Goal: Navigation & Orientation: Find specific page/section

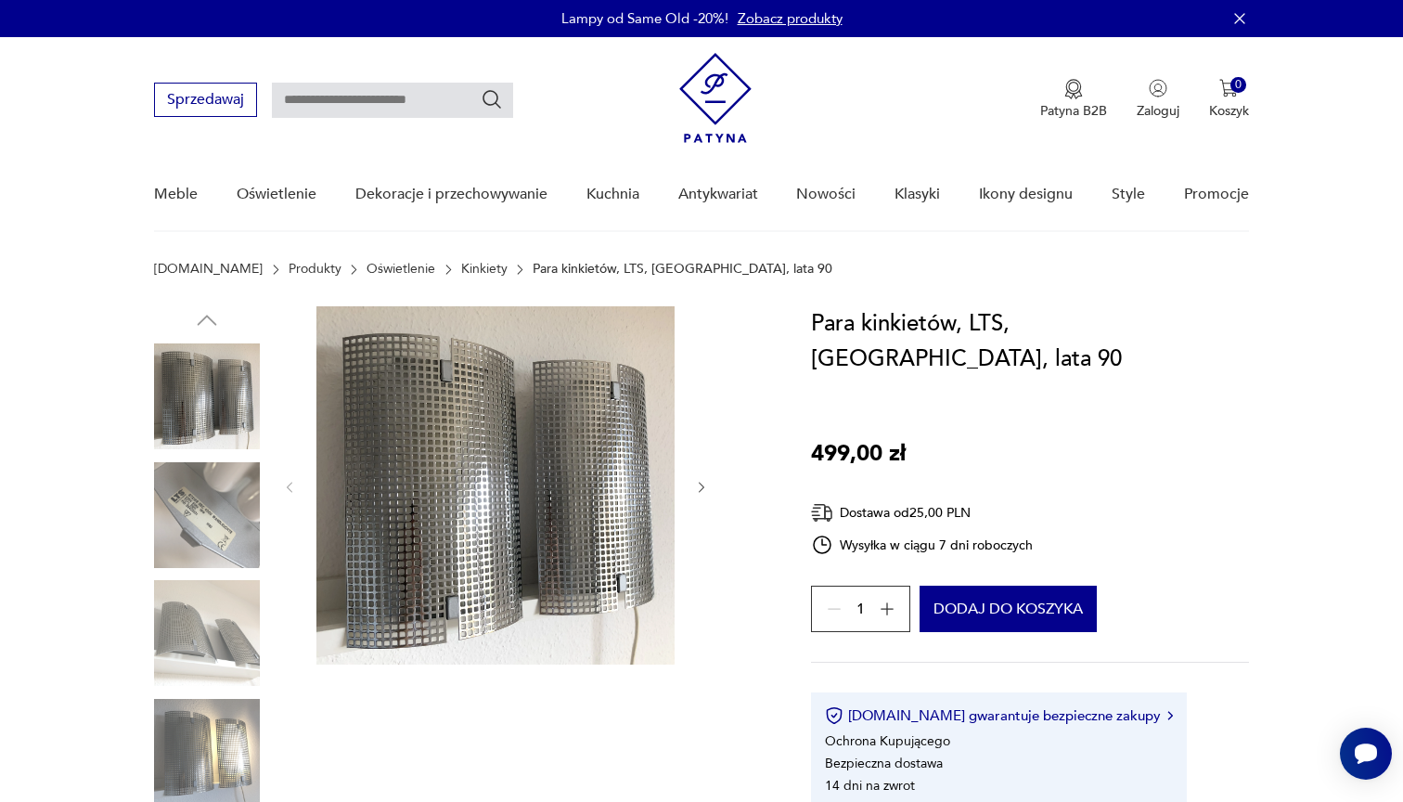
click at [461, 270] on link "Kinkiety" at bounding box center [484, 269] width 46 height 15
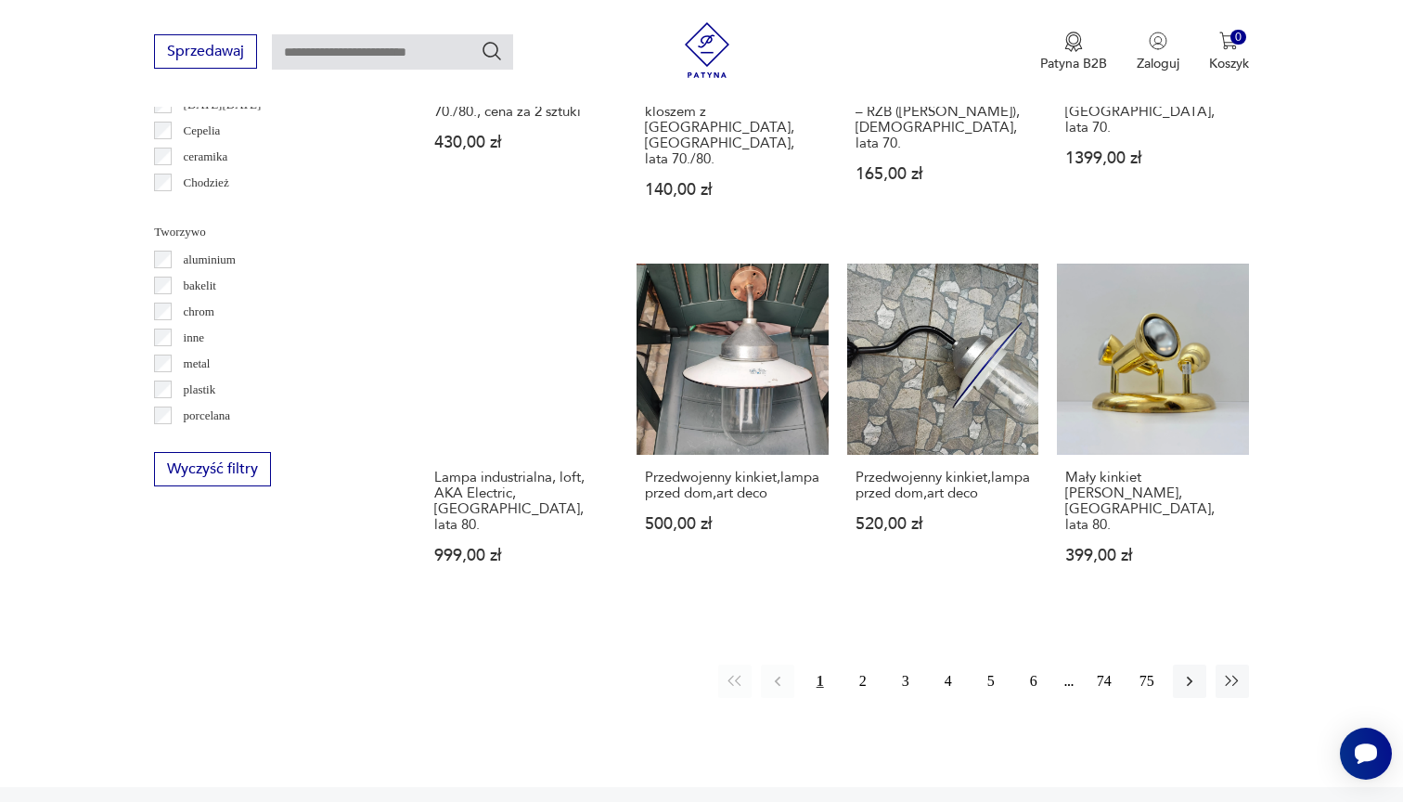
scroll to position [1623, 0]
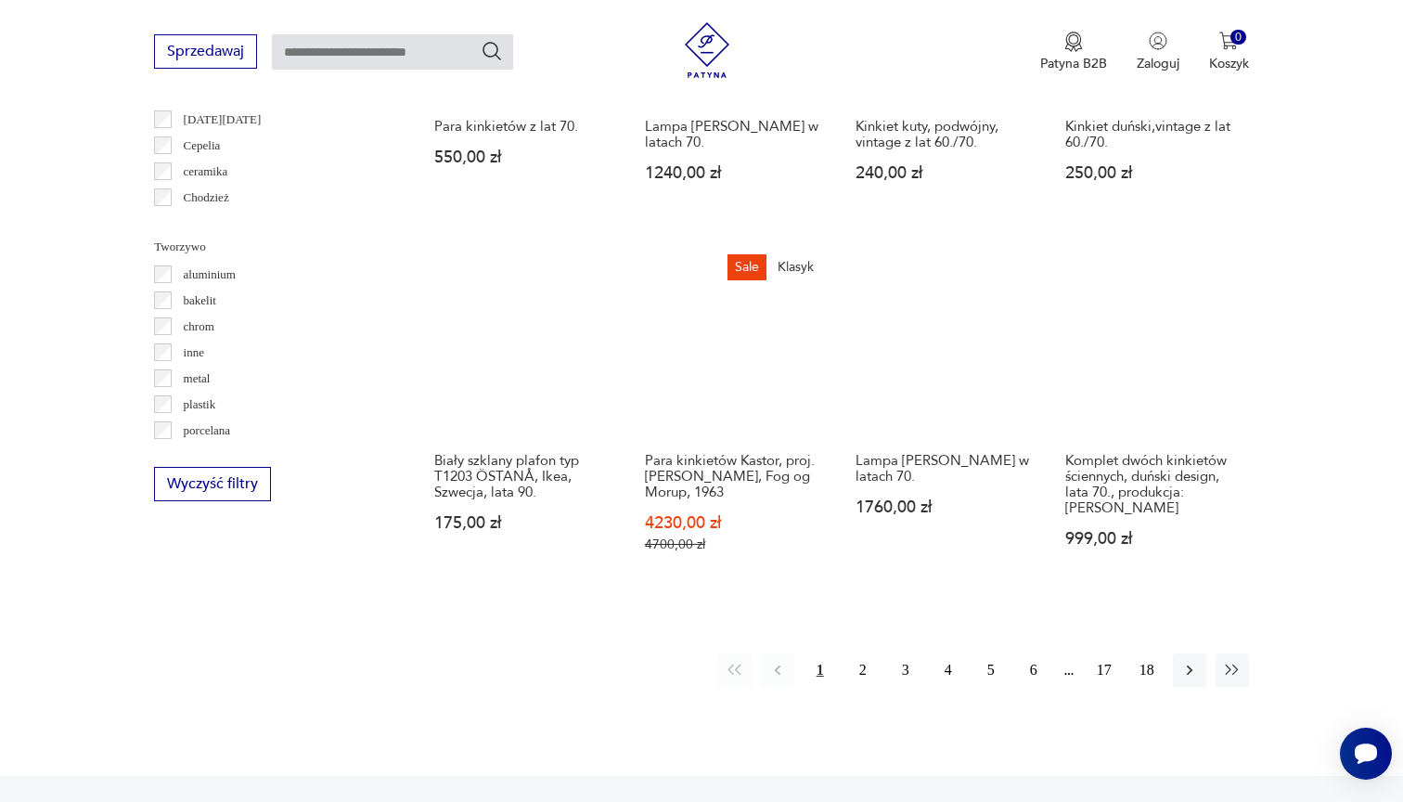
scroll to position [1664, 0]
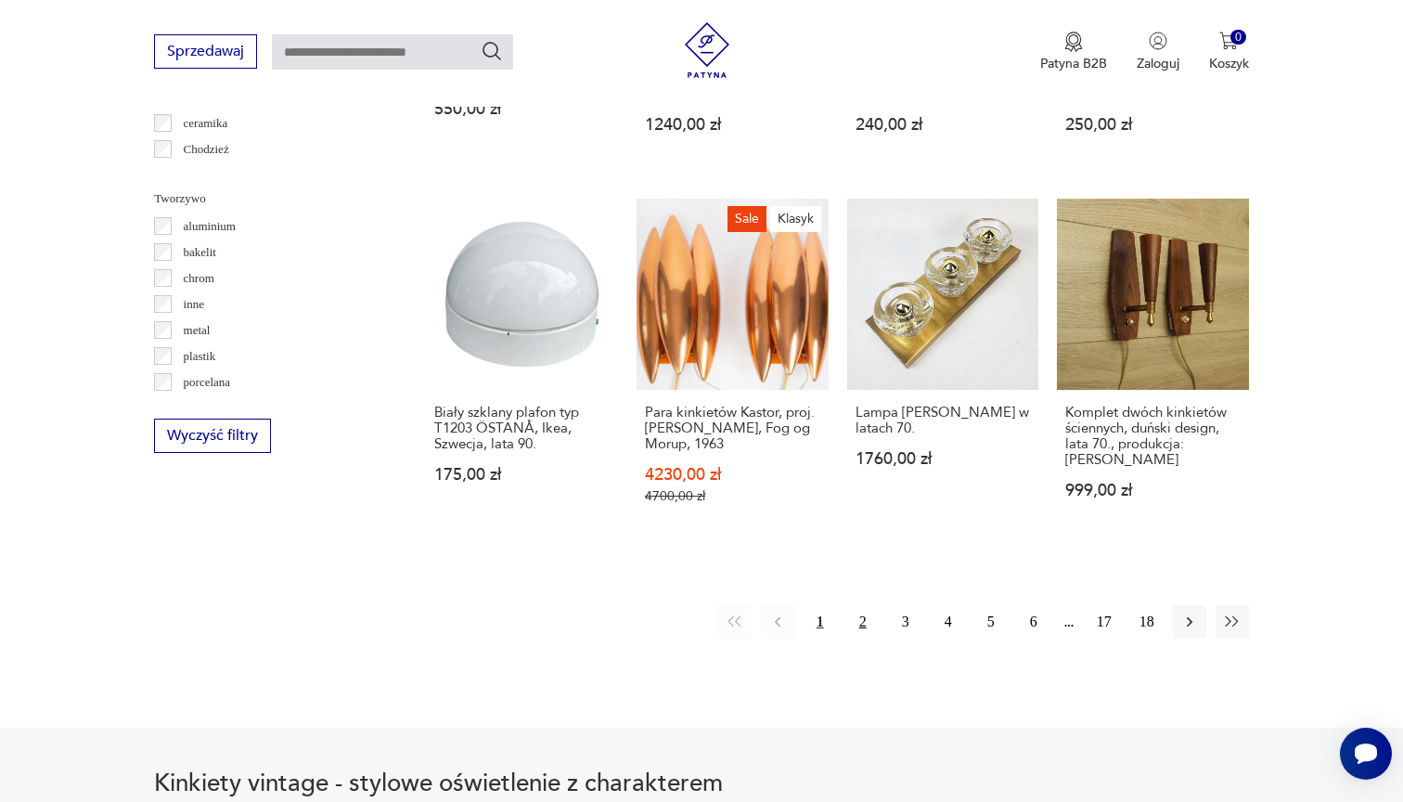
click at [858, 619] on button "2" at bounding box center [862, 621] width 33 height 33
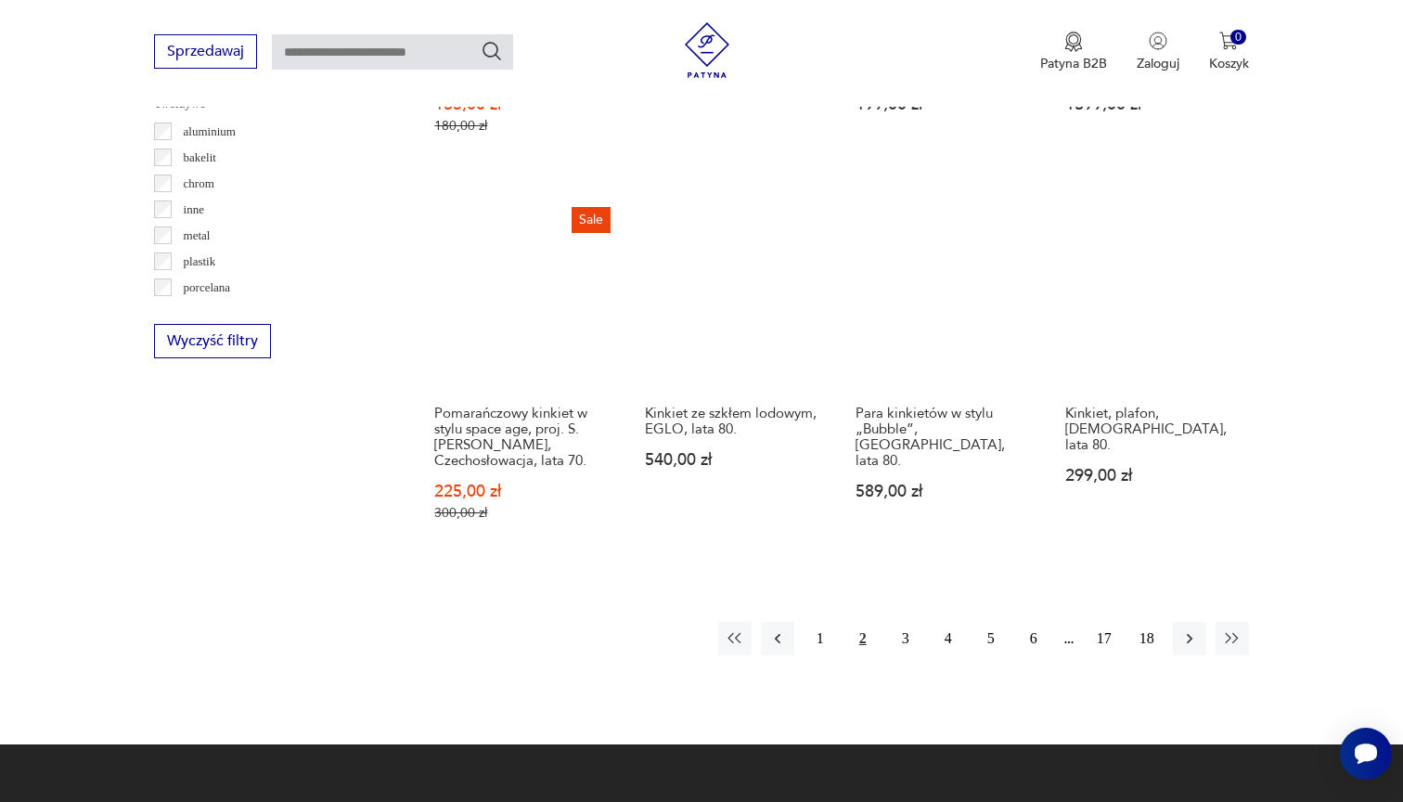
scroll to position [1759, 0]
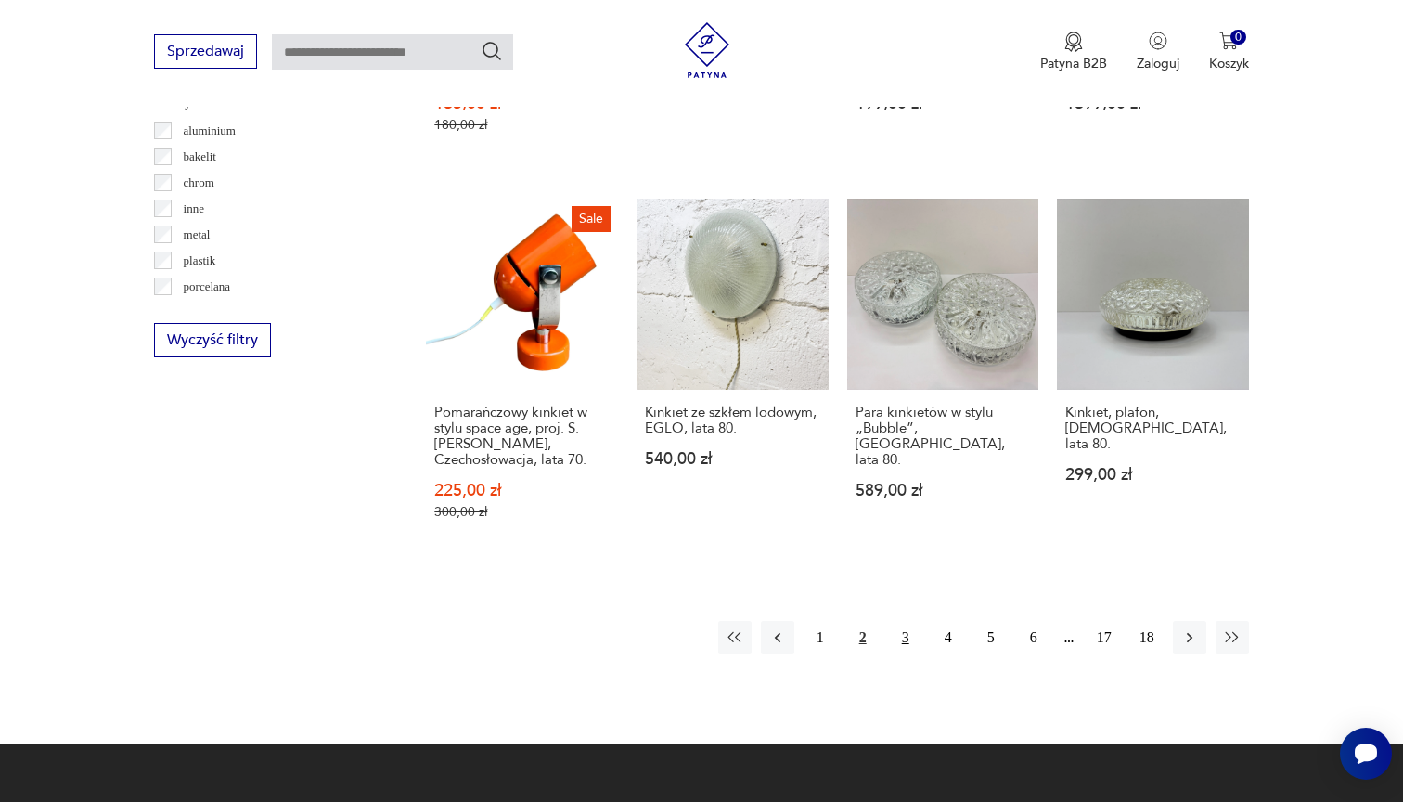
click at [900, 621] on button "3" at bounding box center [905, 637] width 33 height 33
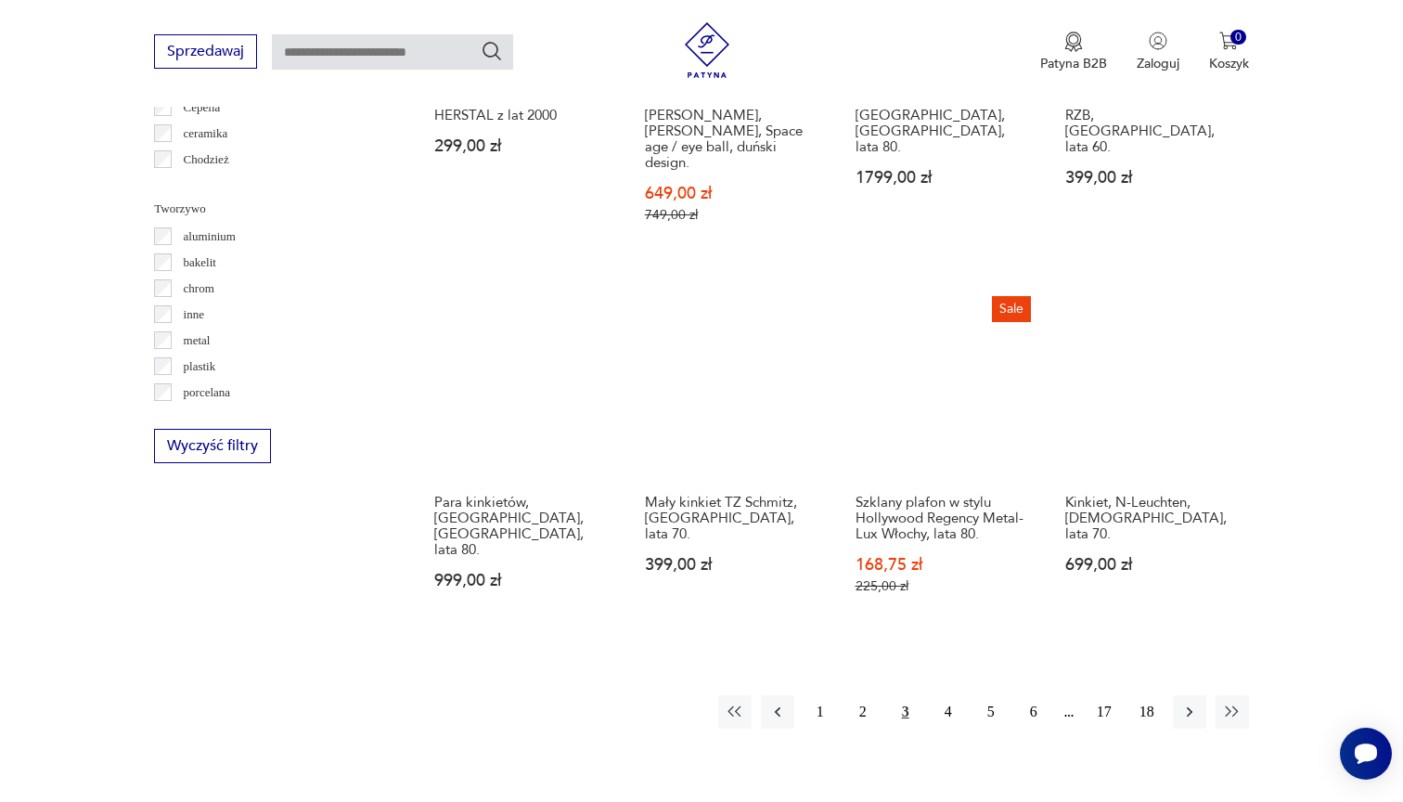
scroll to position [1654, 0]
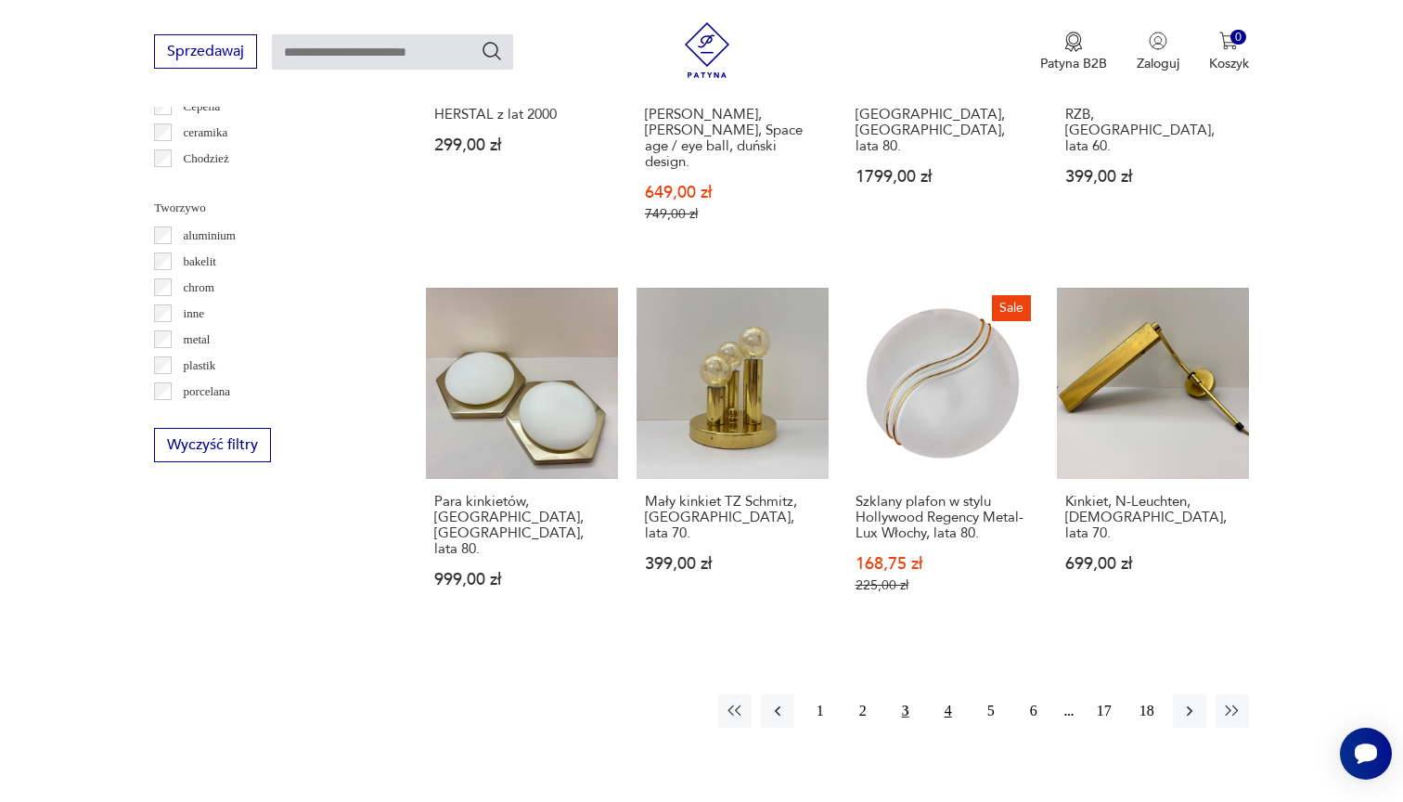
click at [951, 706] on button "4" at bounding box center [948, 710] width 33 height 33
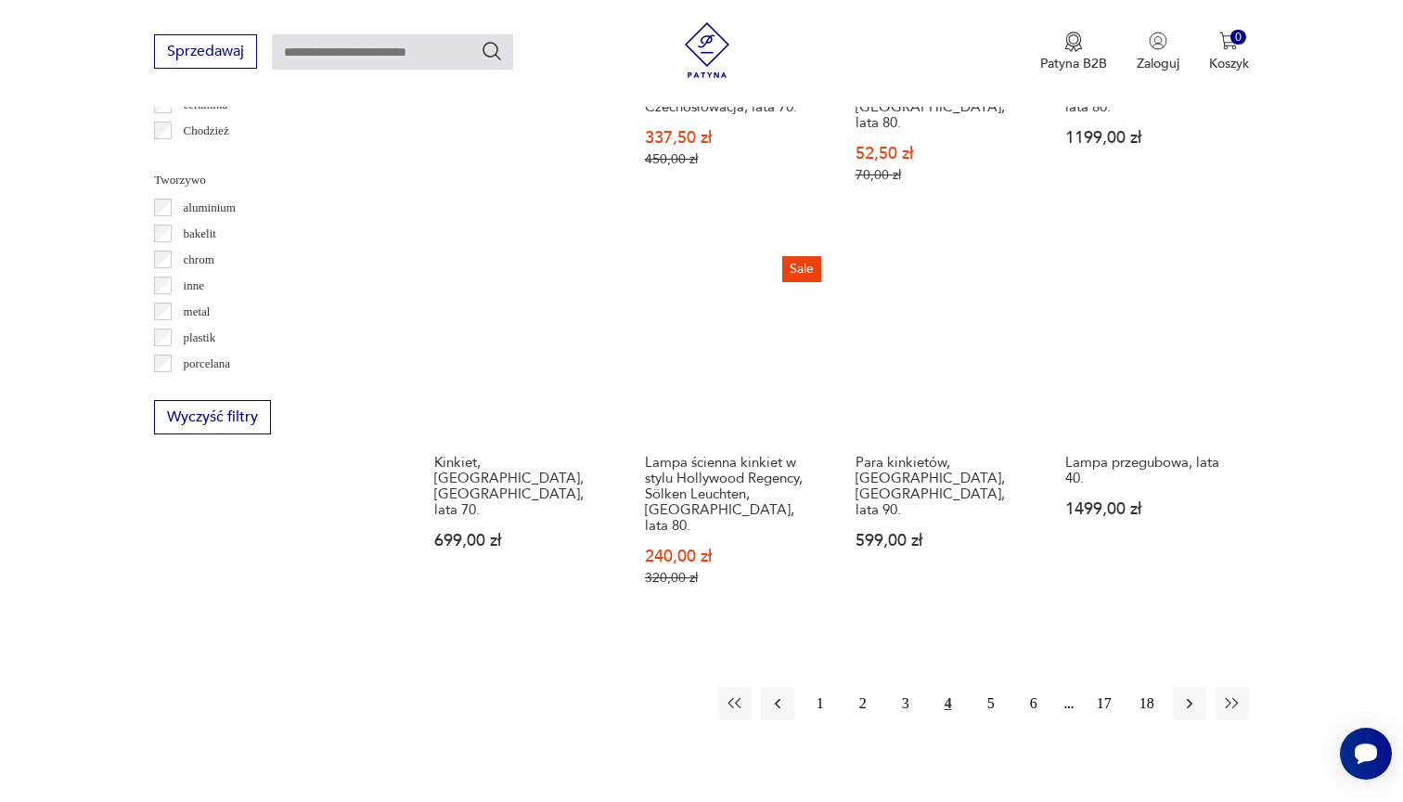
scroll to position [1683, 0]
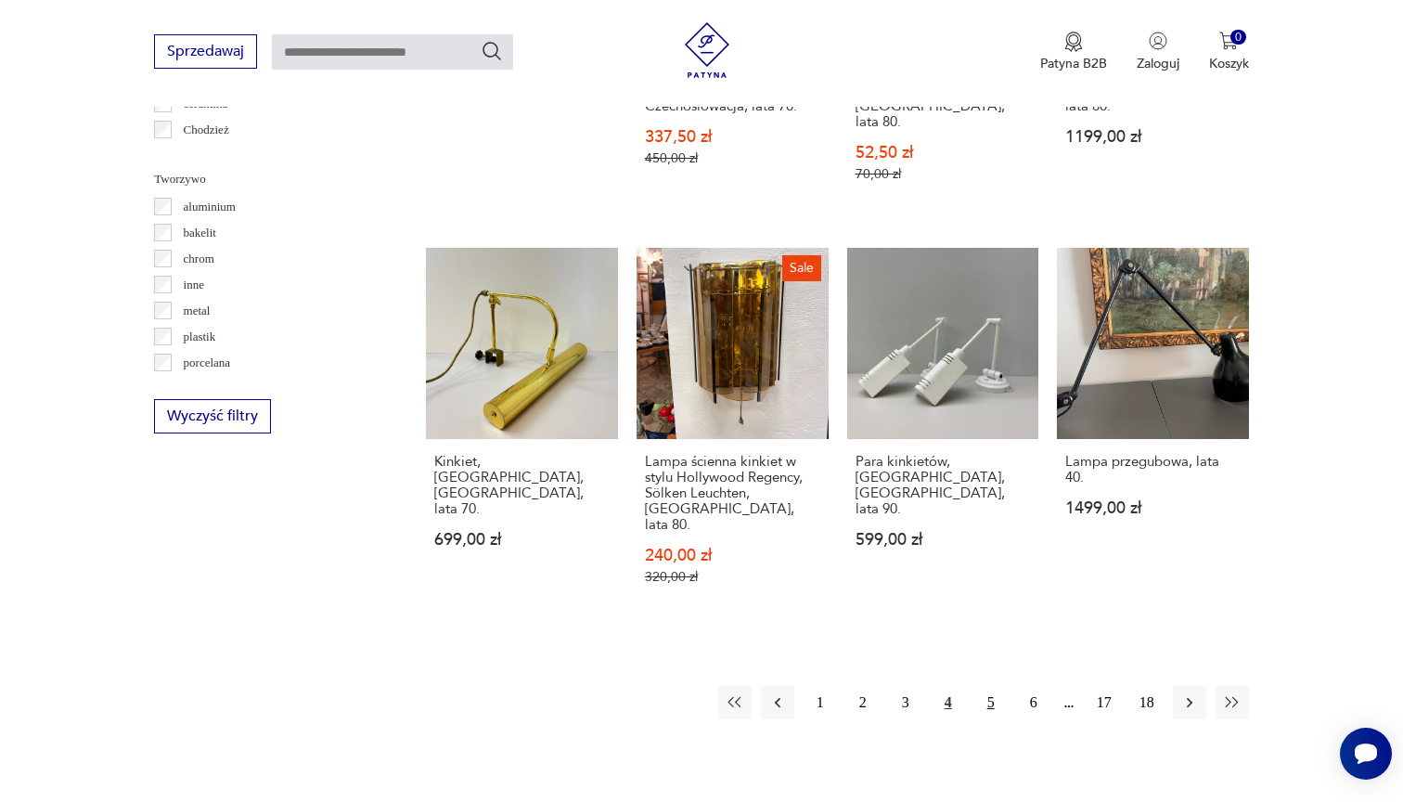
click at [989, 686] on button "5" at bounding box center [990, 702] width 33 height 33
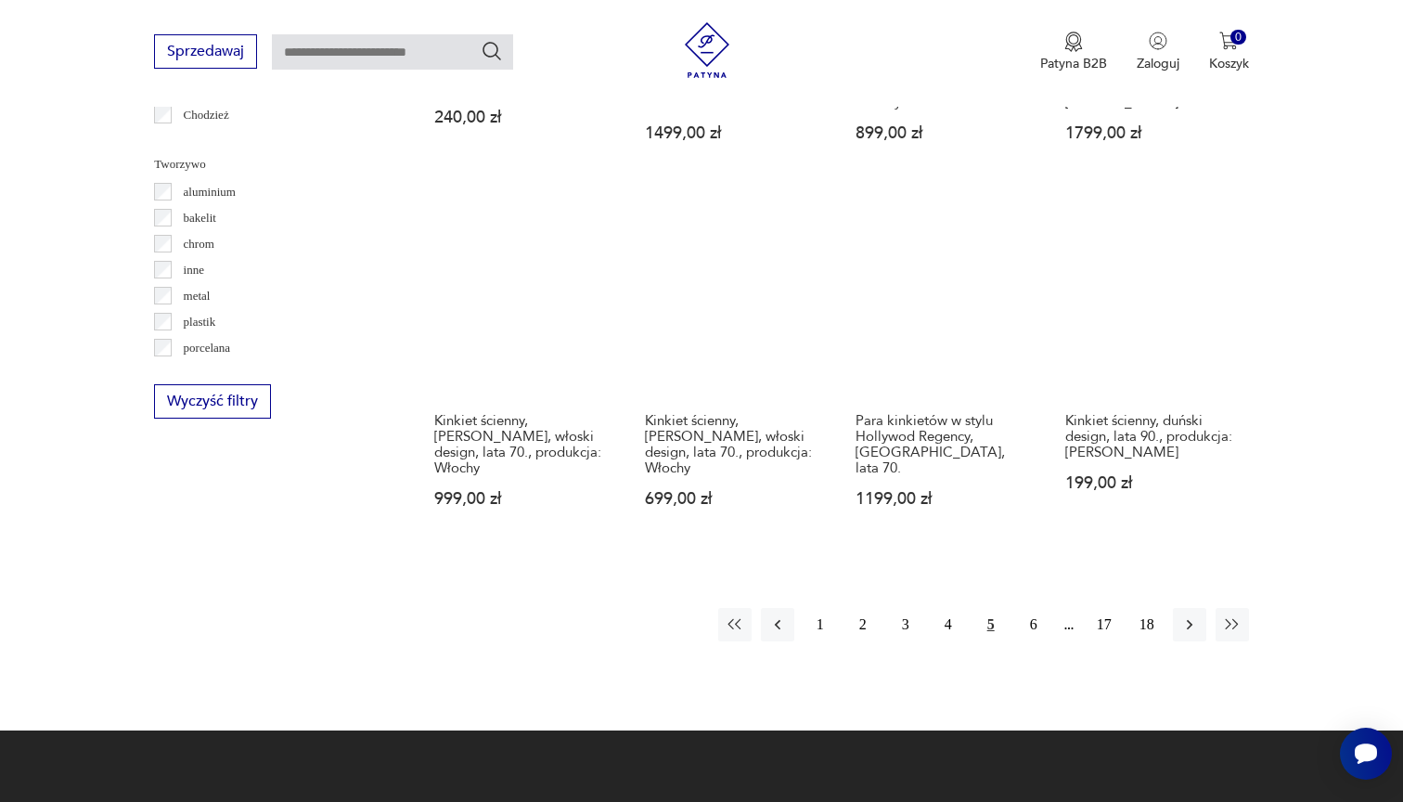
scroll to position [1699, 0]
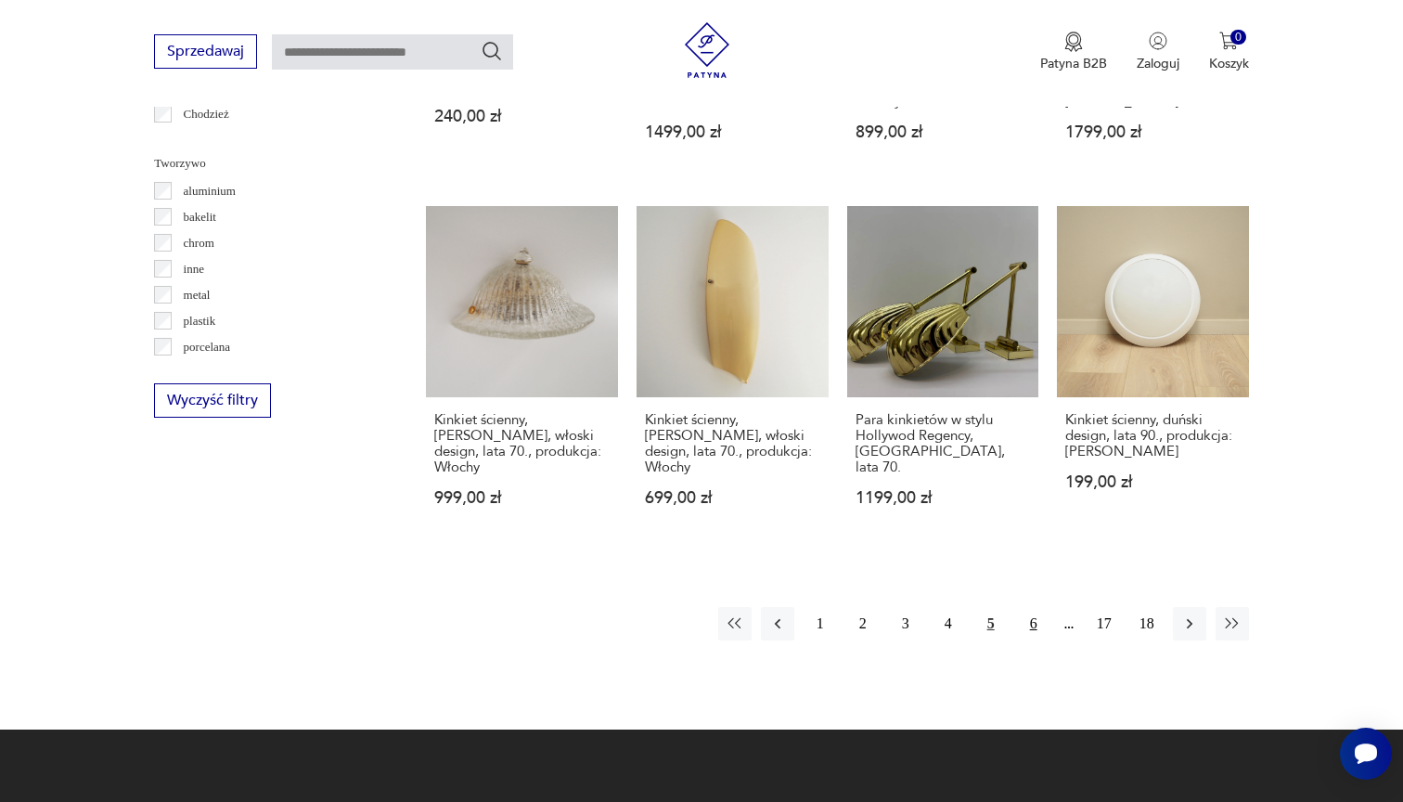
click at [1030, 626] on button "6" at bounding box center [1033, 623] width 33 height 33
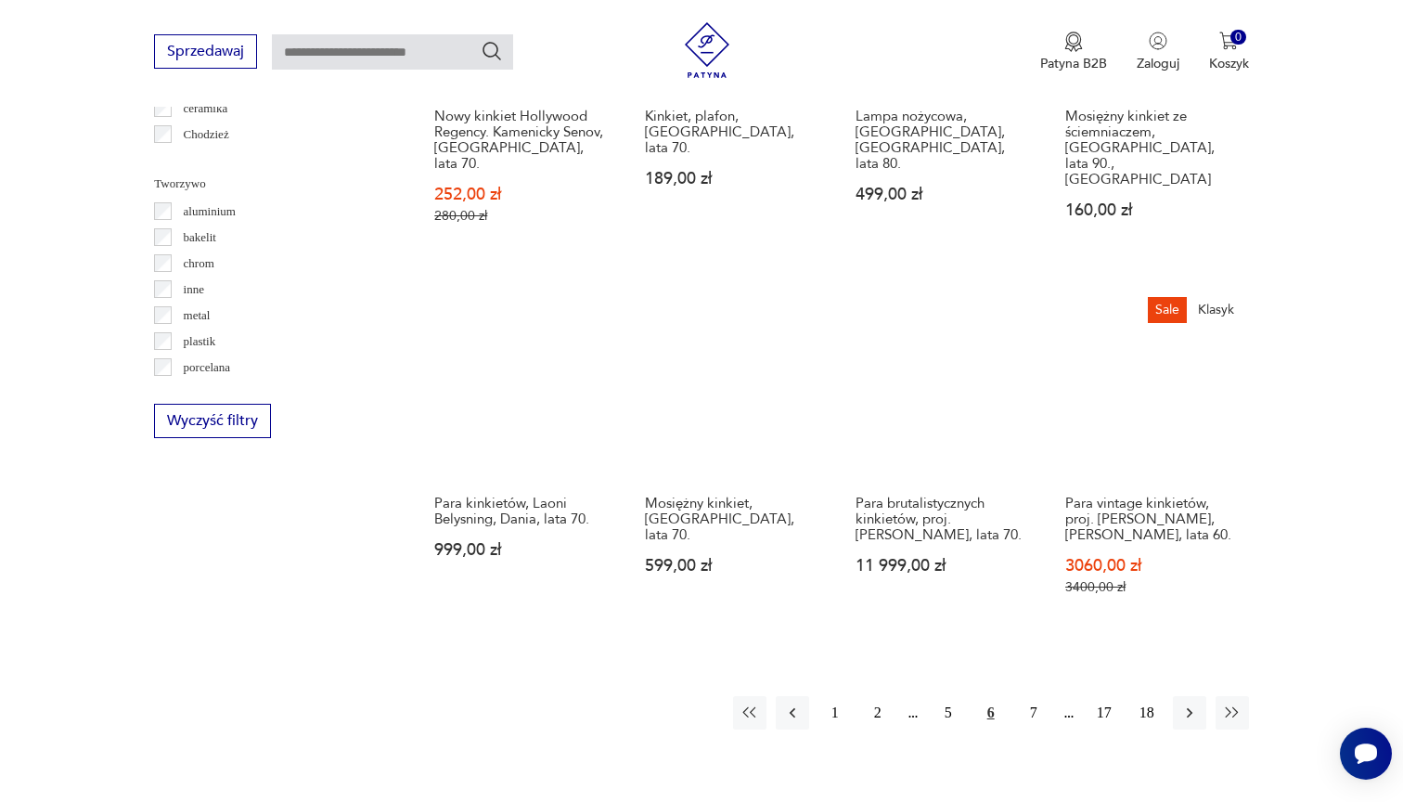
scroll to position [1680, 0]
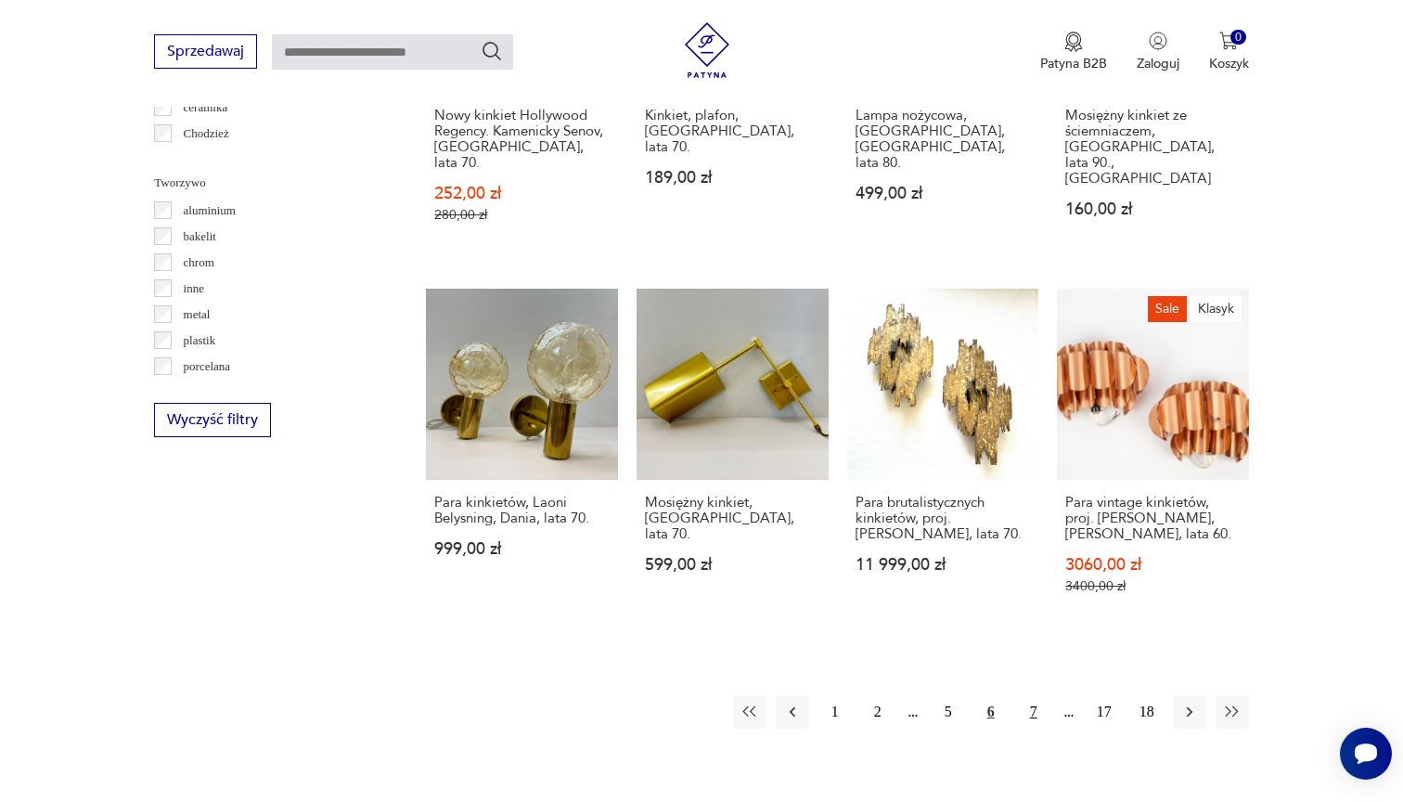
click at [1031, 695] on button "7" at bounding box center [1033, 711] width 33 height 33
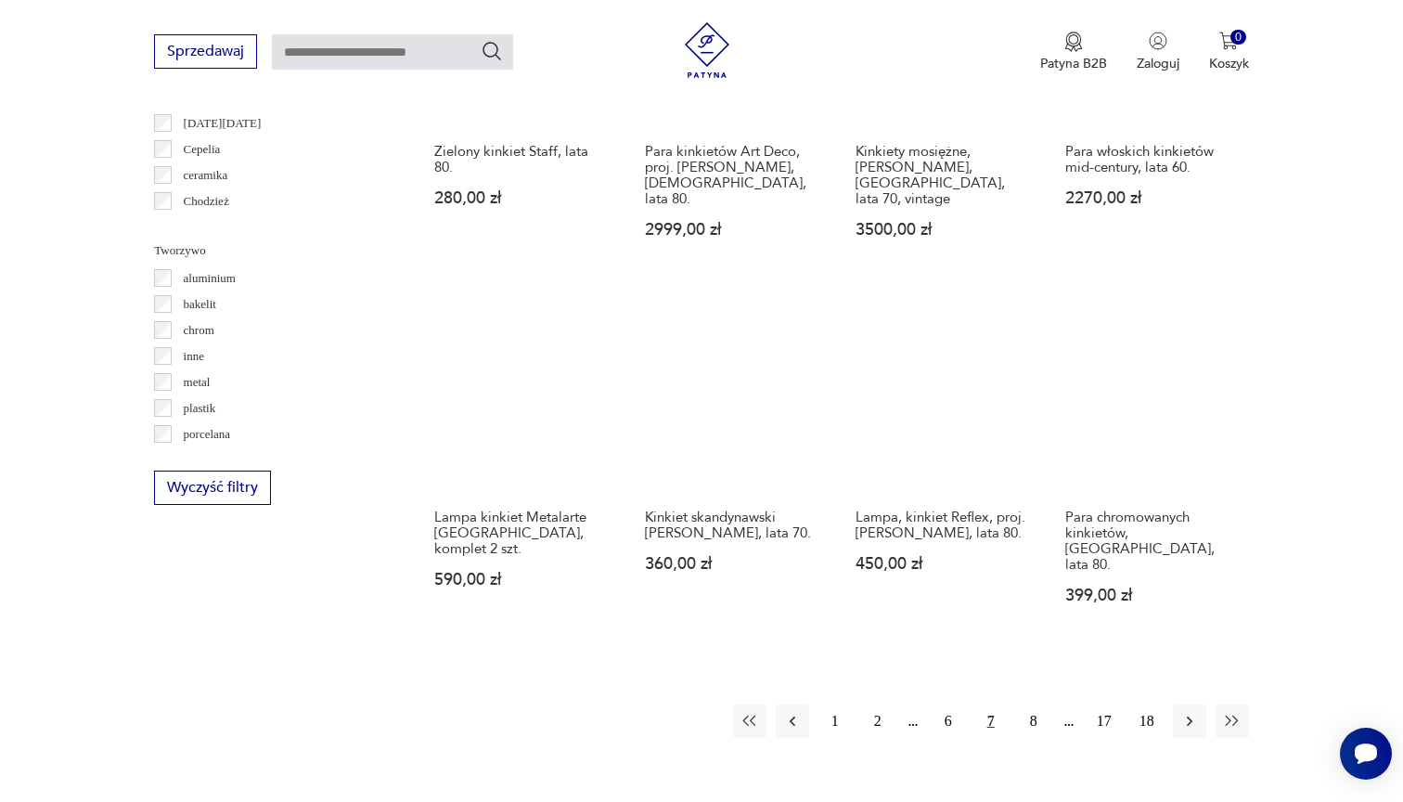
scroll to position [1613, 0]
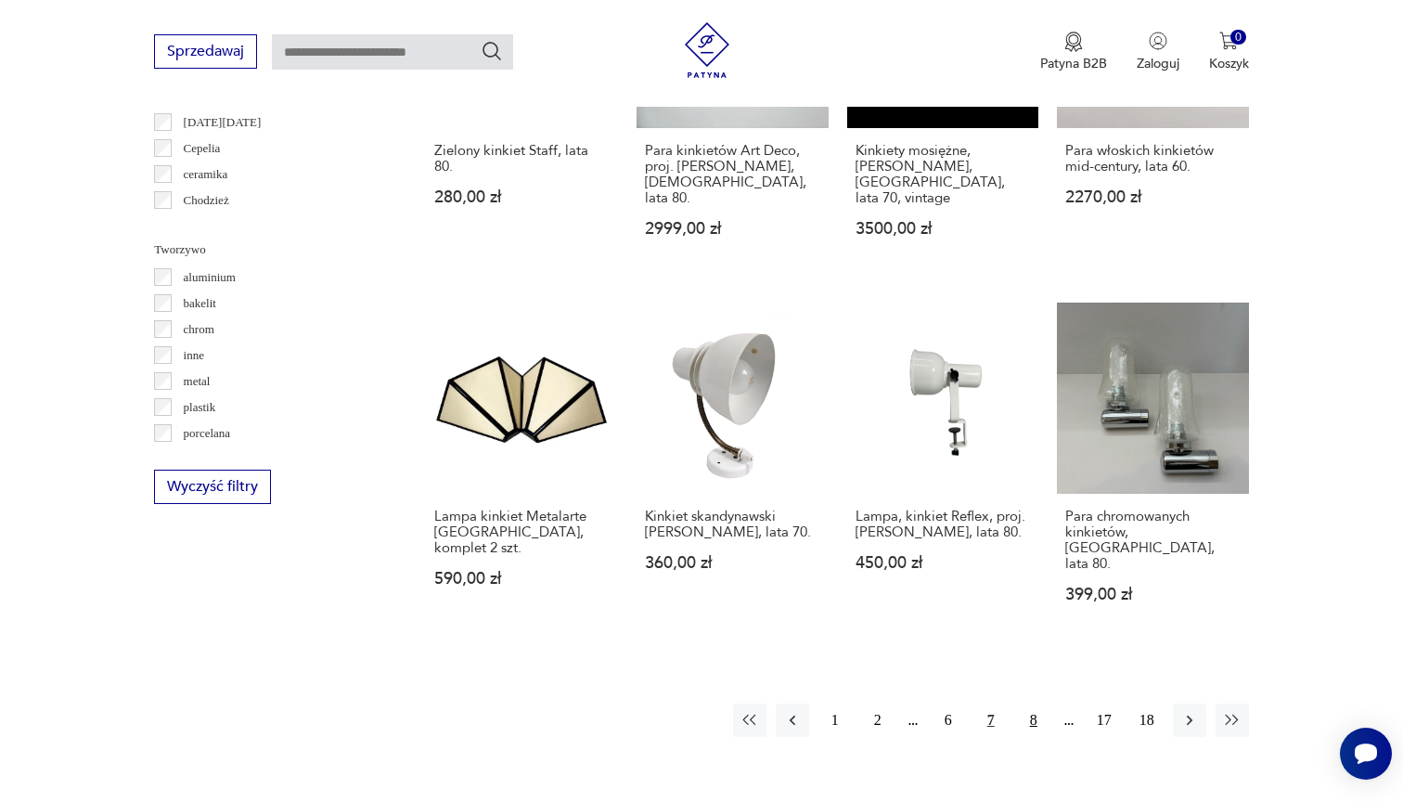
click at [1033, 703] on button "8" at bounding box center [1033, 719] width 33 height 33
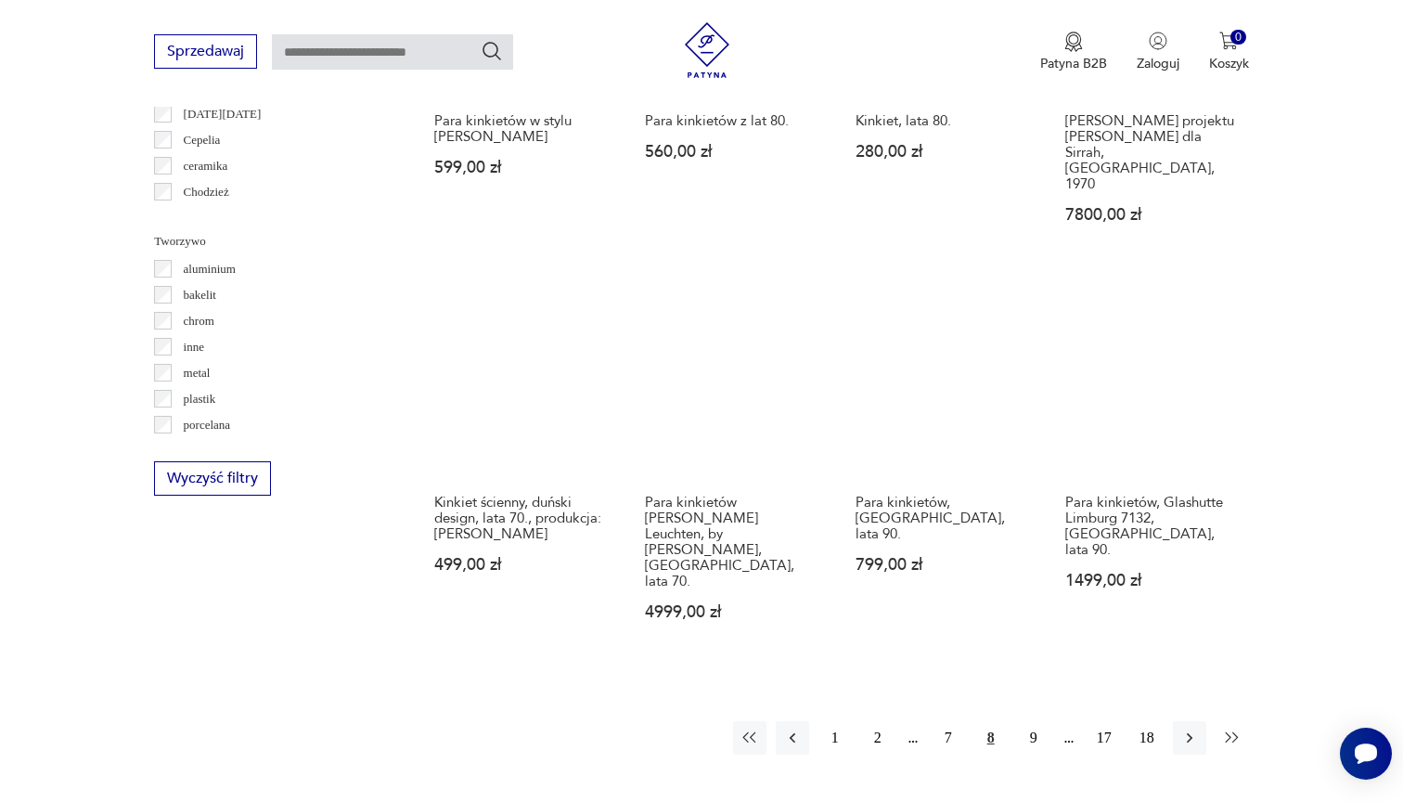
scroll to position [1623, 0]
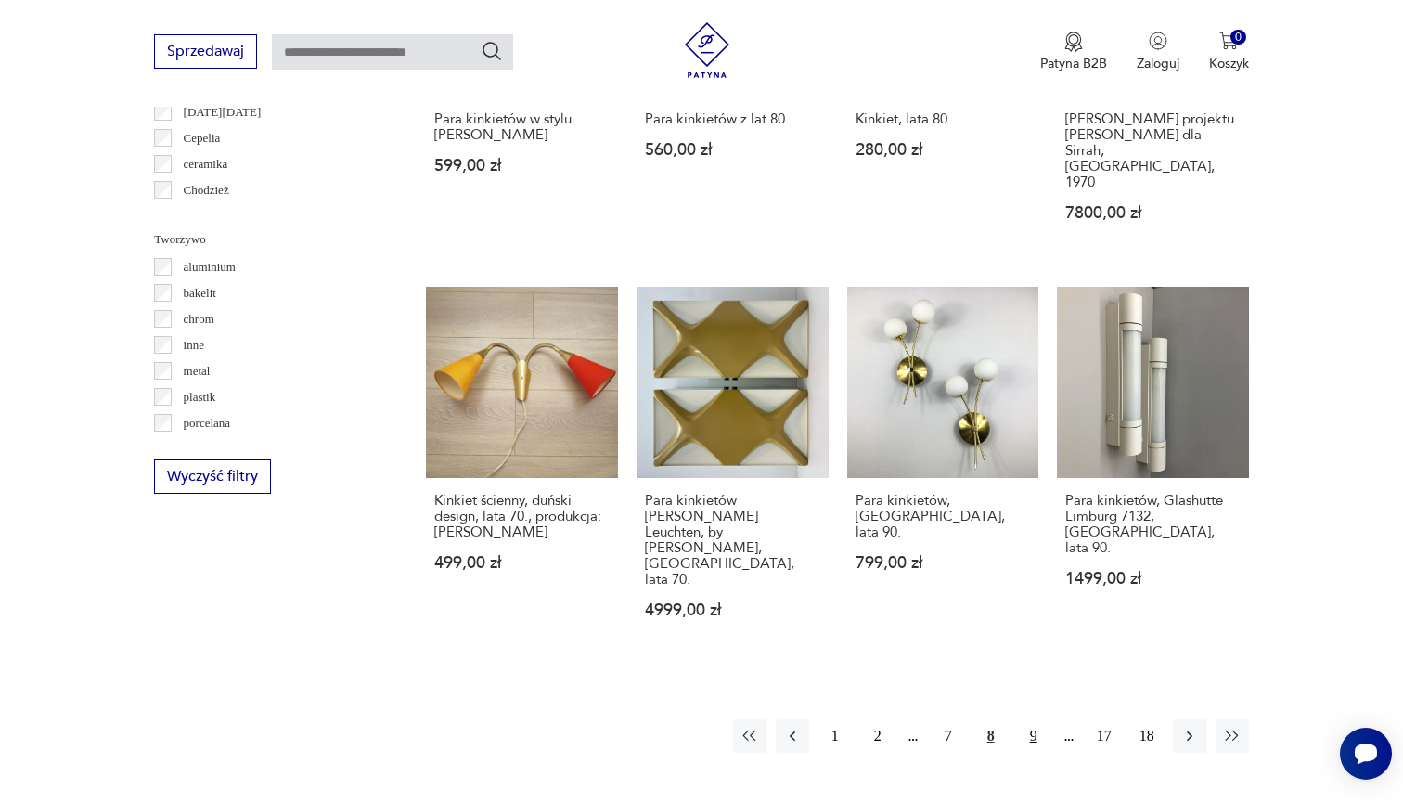
click at [1030, 719] on button "9" at bounding box center [1033, 735] width 33 height 33
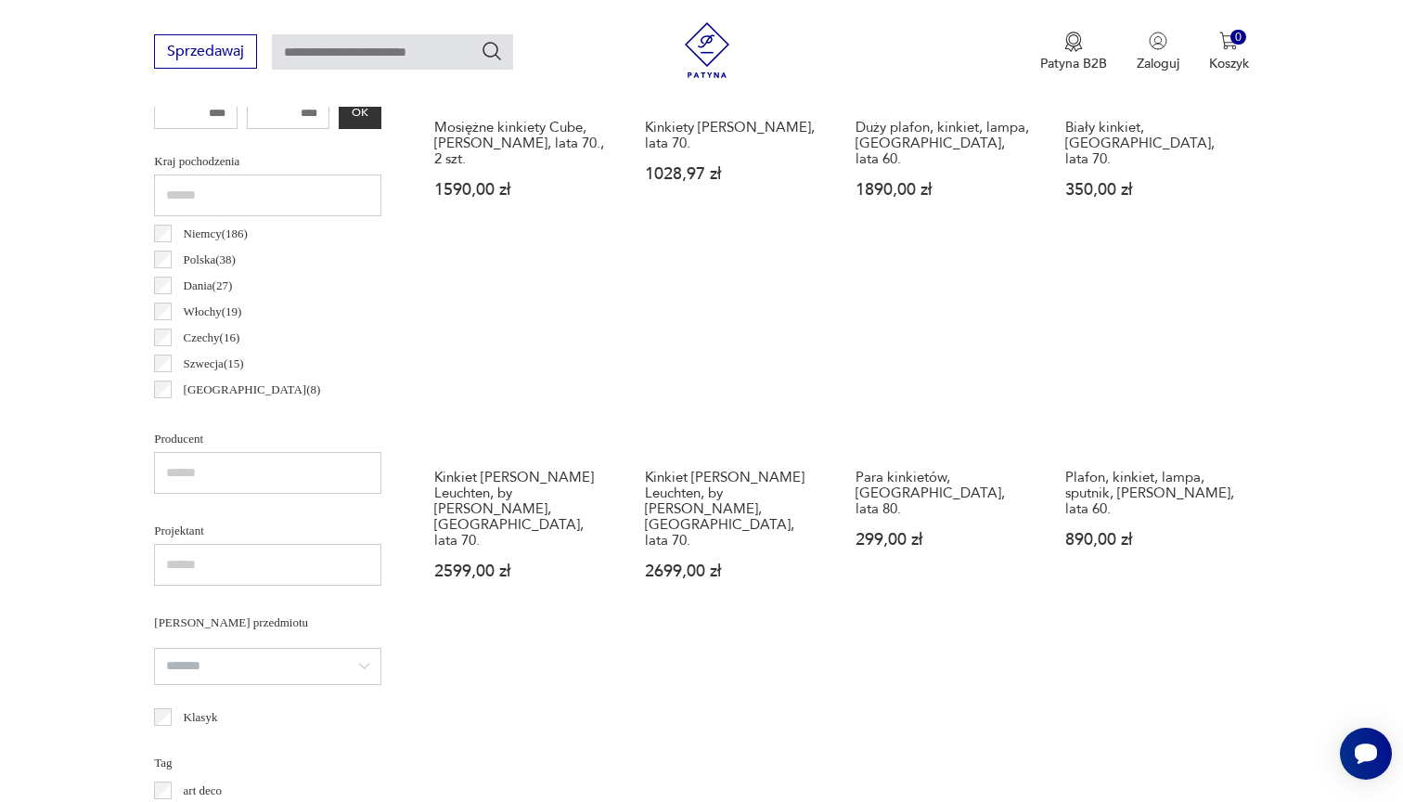
scroll to position [868, 0]
